Goal: Browse casually: Explore the website without a specific task or goal

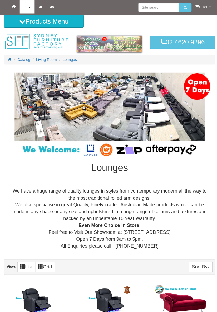
click at [26, 6] on icon at bounding box center [24, 7] width 3 height 4
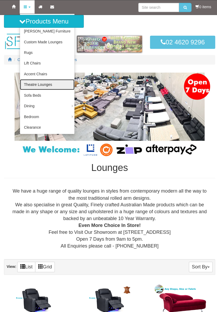
click at [26, 84] on link "Theatre Lounges" at bounding box center [47, 83] width 54 height 11
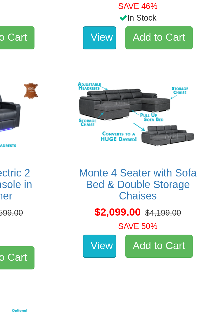
scroll to position [352, 0]
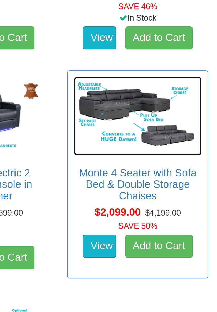
click at [171, 123] on img at bounding box center [181, 120] width 59 height 36
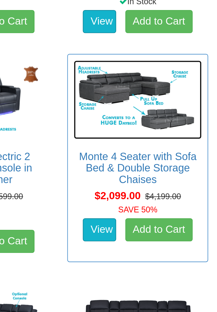
click at [171, 125] on img at bounding box center [181, 120] width 59 height 36
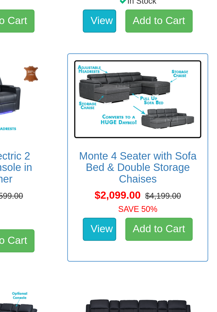
scroll to position [352, 0]
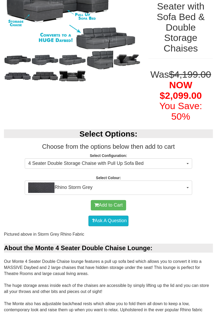
scroll to position [89, 0]
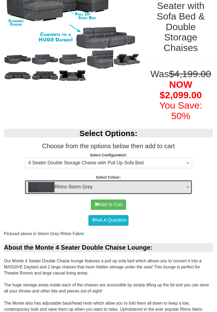
click at [188, 186] on span "button" at bounding box center [188, 186] width 2 height 1
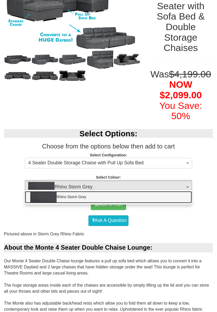
click at [176, 191] on link "Rhino Storm Grey" at bounding box center [108, 197] width 167 height 12
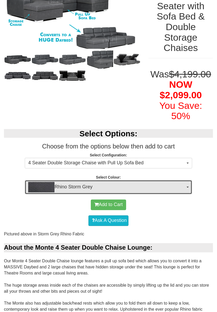
click at [190, 180] on button "Rhino Storm Grey" at bounding box center [108, 187] width 167 height 14
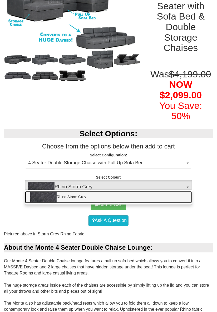
click at [185, 191] on link "Rhino Storm Grey" at bounding box center [108, 197] width 167 height 12
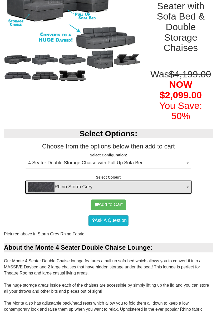
click at [184, 182] on span "Rhino Storm Grey" at bounding box center [106, 187] width 157 height 11
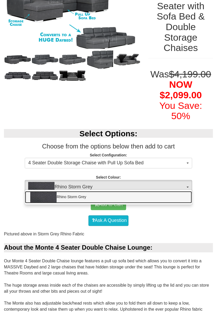
click at [183, 191] on link "Rhino Storm Grey" at bounding box center [108, 197] width 167 height 12
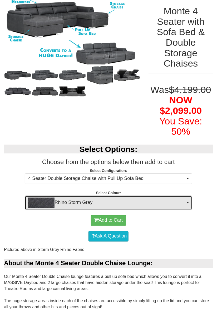
scroll to position [0, 0]
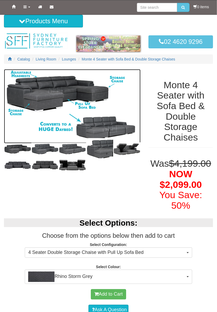
click at [19, 96] on img at bounding box center [72, 106] width 137 height 74
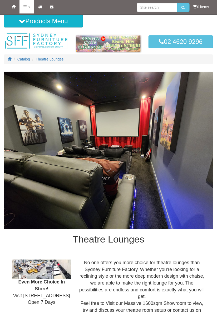
click at [27, 5] on link "Products" at bounding box center [27, 6] width 15 height 13
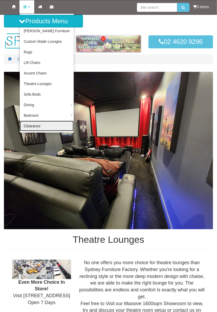
click at [26, 126] on link "Clearance" at bounding box center [47, 126] width 54 height 11
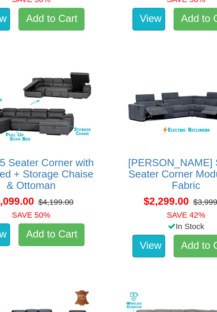
scroll to position [131, 0]
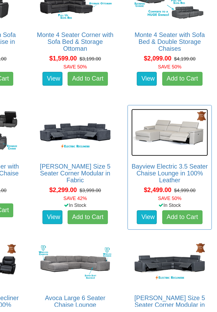
click at [177, 178] on img at bounding box center [181, 178] width 59 height 36
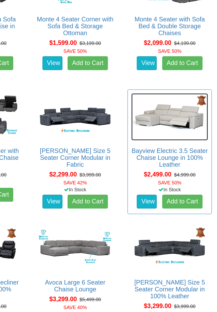
scroll to position [150, 0]
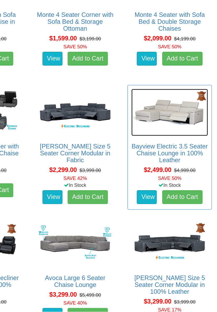
click at [177, 164] on img at bounding box center [181, 159] width 59 height 36
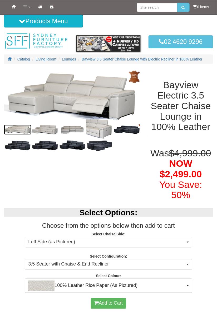
click at [13, 128] on img at bounding box center [17, 130] width 27 height 10
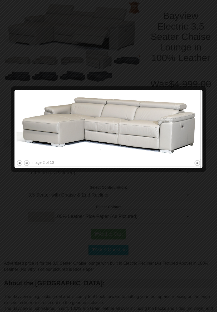
scroll to position [68, 0]
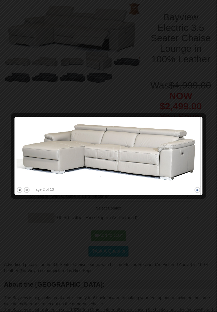
click at [200, 190] on button "close" at bounding box center [197, 189] width 7 height 7
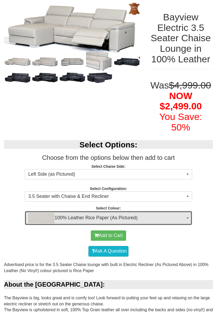
click at [188, 217] on span "button" at bounding box center [188, 217] width 2 height 1
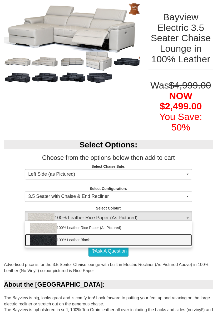
click at [178, 234] on link "100% Leather Black" at bounding box center [108, 240] width 167 height 12
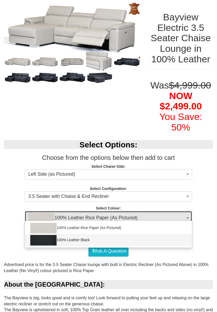
select select "1145"
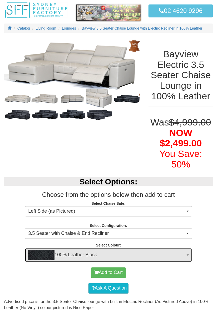
scroll to position [27, 0]
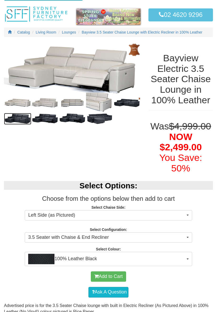
click at [15, 119] on img at bounding box center [17, 118] width 27 height 11
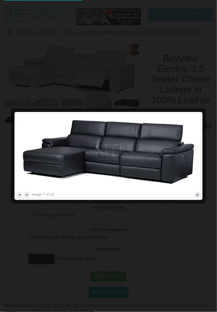
click at [199, 195] on button "close" at bounding box center [197, 194] width 7 height 7
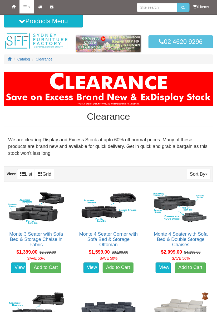
click at [25, 8] on icon at bounding box center [24, 7] width 3 height 4
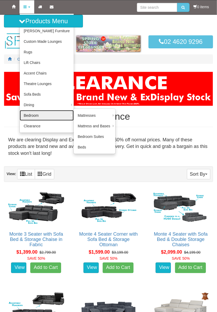
click at [30, 115] on link "Bedroom" at bounding box center [47, 115] width 54 height 11
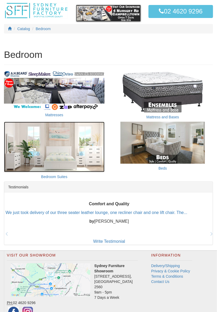
click at [23, 157] on img at bounding box center [54, 147] width 101 height 50
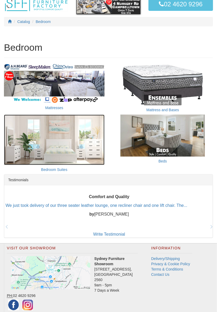
scroll to position [47, 0]
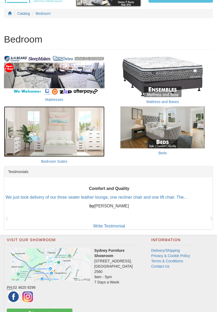
click at [25, 151] on img at bounding box center [54, 131] width 101 height 50
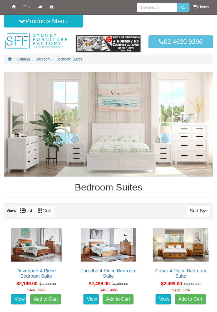
click at [17, 160] on img at bounding box center [108, 124] width 209 height 105
click at [17, 158] on img at bounding box center [108, 124] width 209 height 105
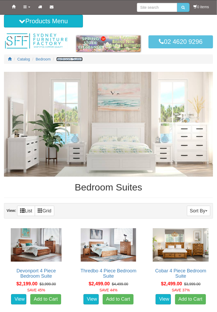
click at [71, 60] on span "Bedroom Suites" at bounding box center [69, 59] width 26 height 4
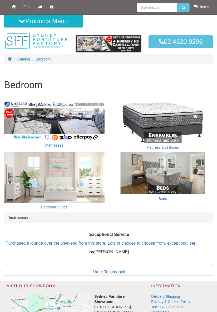
scroll to position [43, 0]
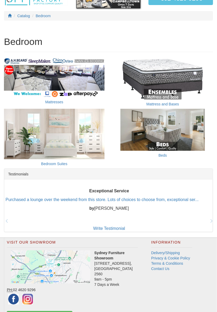
click at [204, 296] on div "Visit Our Showroom Sydney Furniture Showroom [STREET_ADDRESS] 9am - 5pm 7 Days …" at bounding box center [108, 281] width 217 height 86
click at [207, 275] on div "Visit Our Showroom Sydney Furniture Showroom [STREET_ADDRESS] 9am - 5pm 7 Days …" at bounding box center [108, 281] width 217 height 86
